Goal: Task Accomplishment & Management: Use online tool/utility

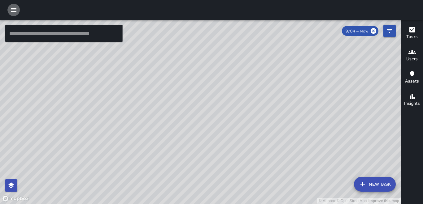
click at [13, 10] on icon "button" at bounding box center [14, 10] width 6 height 4
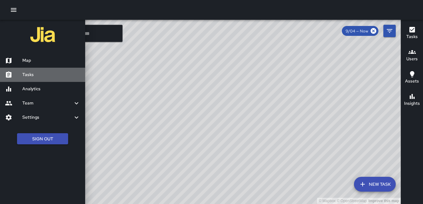
click at [30, 73] on h6 "Tasks" at bounding box center [51, 75] width 58 height 7
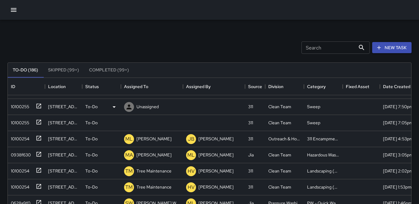
scroll to position [62, 0]
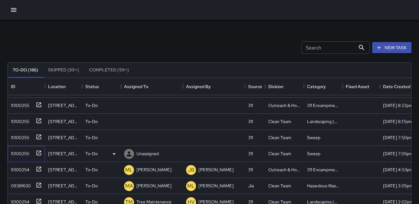
click at [26, 151] on div "10100255" at bounding box center [18, 152] width 21 height 9
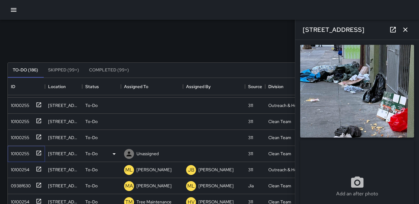
type input "**********"
click at [128, 153] on icon at bounding box center [128, 154] width 5 height 5
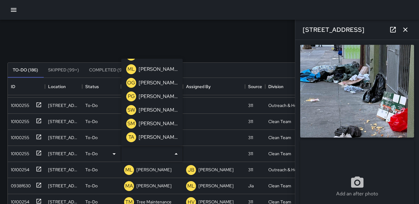
scroll to position [245, 0]
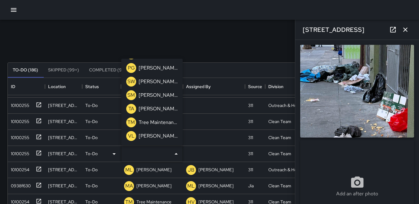
click at [131, 107] on p "TA" at bounding box center [131, 108] width 6 height 7
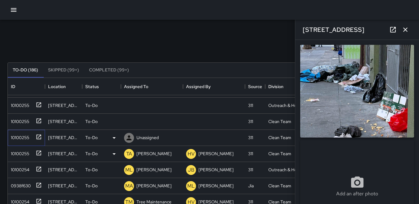
click at [24, 138] on div "10100255" at bounding box center [18, 136] width 21 height 9
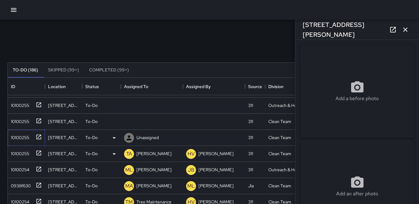
type input "**********"
click at [405, 31] on icon "button" at bounding box center [404, 29] width 7 height 7
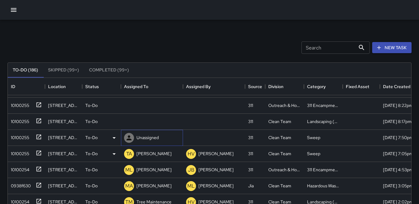
click at [128, 138] on icon at bounding box center [128, 137] width 7 height 7
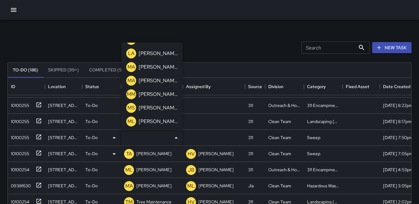
scroll to position [155, 0]
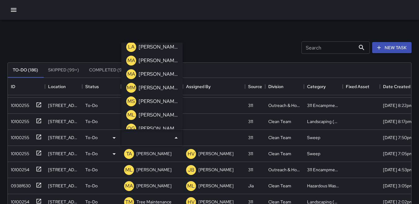
click at [131, 100] on p "MS" at bounding box center [130, 101] width 7 height 7
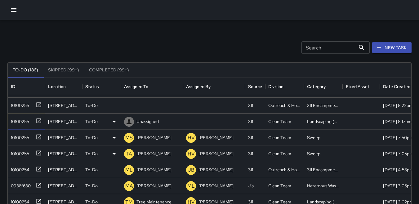
click at [16, 122] on div "10100255" at bounding box center [18, 120] width 21 height 9
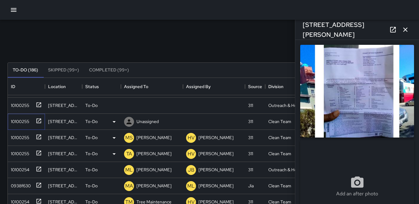
type input "**********"
click at [363, 105] on img at bounding box center [357, 91] width 114 height 93
click at [403, 29] on icon "button" at bounding box center [404, 29] width 7 height 7
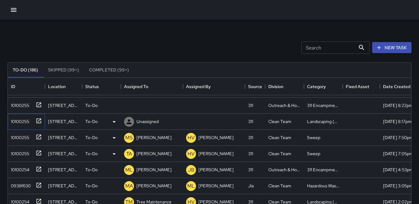
click at [24, 121] on div "10100255" at bounding box center [18, 120] width 21 height 9
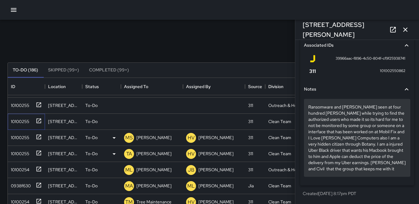
scroll to position [421, 0]
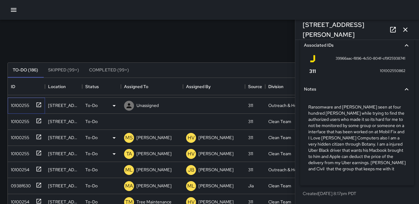
click at [24, 104] on div "10100255" at bounding box center [18, 104] width 21 height 9
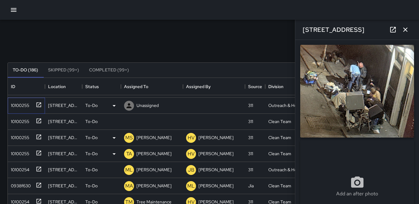
type input "**********"
click at [129, 107] on icon at bounding box center [128, 105] width 5 height 5
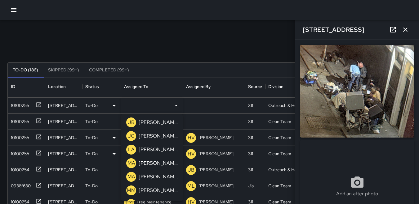
scroll to position [155, 0]
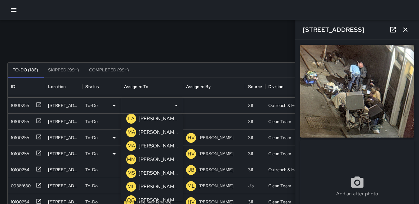
click at [130, 187] on p "ML" at bounding box center [130, 186] width 7 height 7
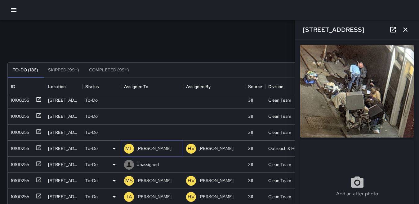
scroll to position [0, 0]
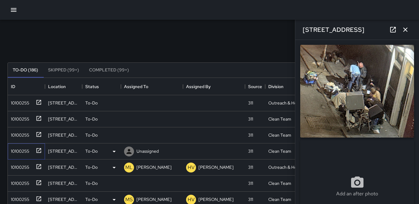
click at [23, 149] on div "10100255" at bounding box center [18, 150] width 21 height 9
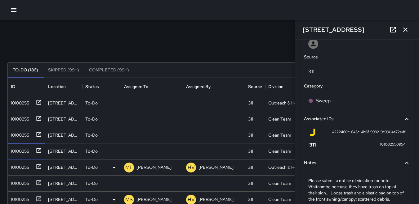
scroll to position [372, 0]
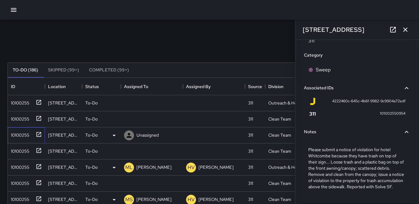
click at [16, 131] on div "10100255" at bounding box center [18, 134] width 21 height 9
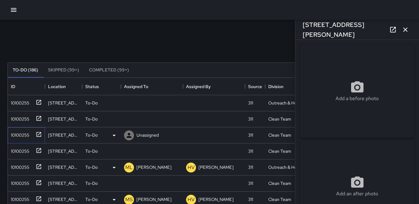
type input "**********"
click at [23, 137] on div "10100255" at bounding box center [18, 134] width 21 height 9
click at [405, 31] on icon "button" at bounding box center [404, 29] width 7 height 7
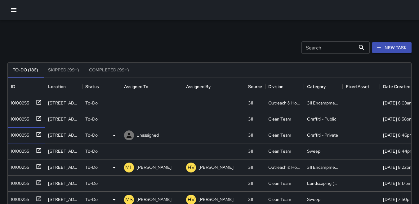
click at [21, 135] on div "10100255" at bounding box center [18, 134] width 21 height 9
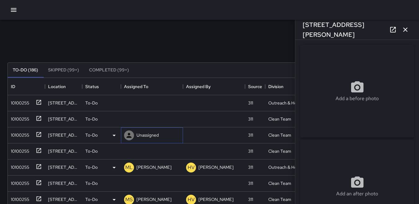
click at [129, 136] on icon at bounding box center [128, 135] width 5 height 5
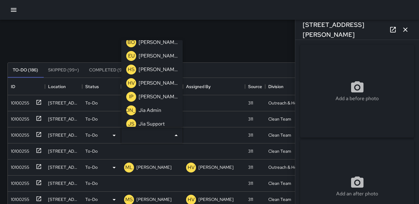
scroll to position [31, 0]
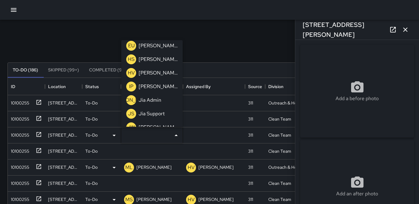
click at [129, 87] on p "IP" at bounding box center [131, 86] width 4 height 7
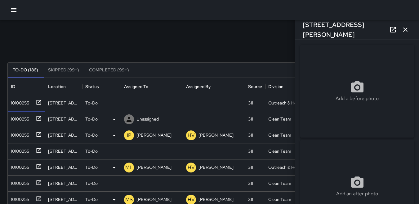
click at [21, 119] on div "10100255" at bounding box center [18, 118] width 21 height 9
type input "**********"
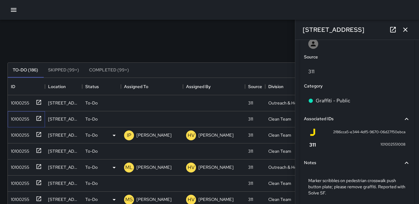
scroll to position [365, 0]
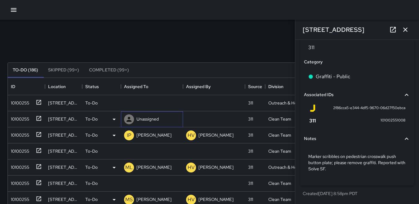
click at [128, 120] on icon at bounding box center [128, 119] width 7 height 7
click at [219, 45] on div "Search Search New Task" at bounding box center [209, 48] width 406 height 32
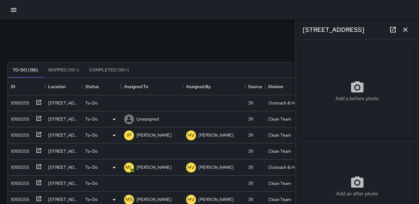
type input "**********"
